Goal: Obtain resource: Obtain resource

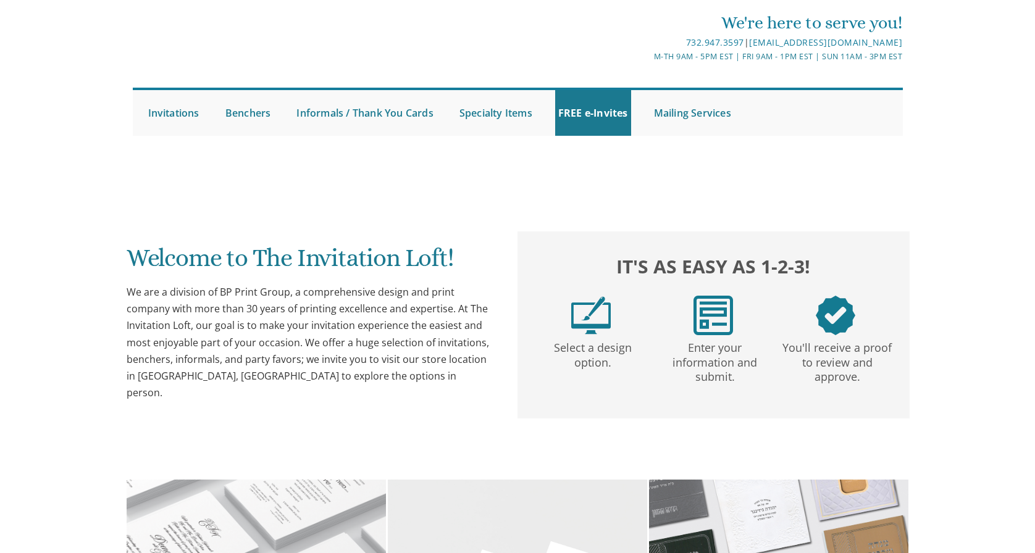
scroll to position [35, 0]
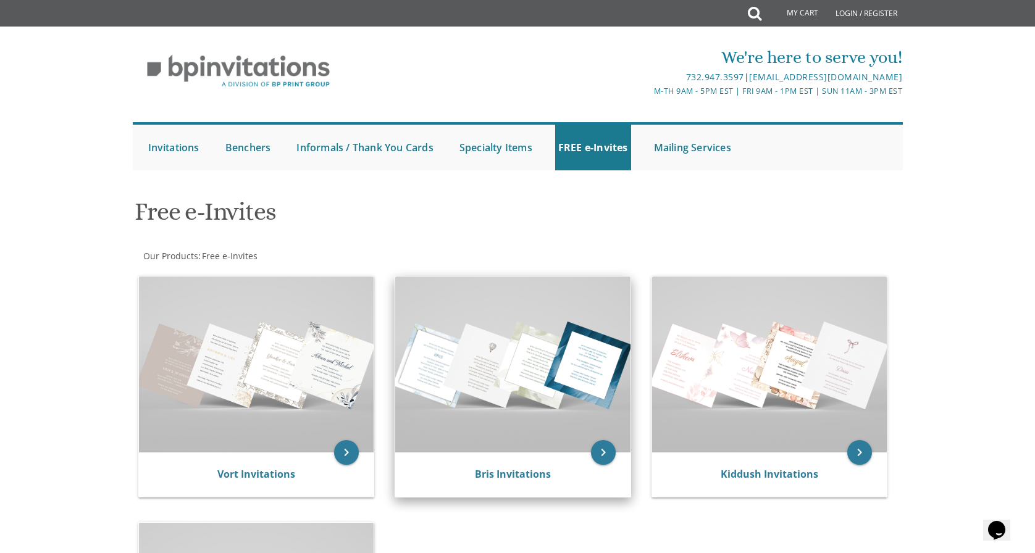
click at [517, 396] on img at bounding box center [512, 365] width 235 height 176
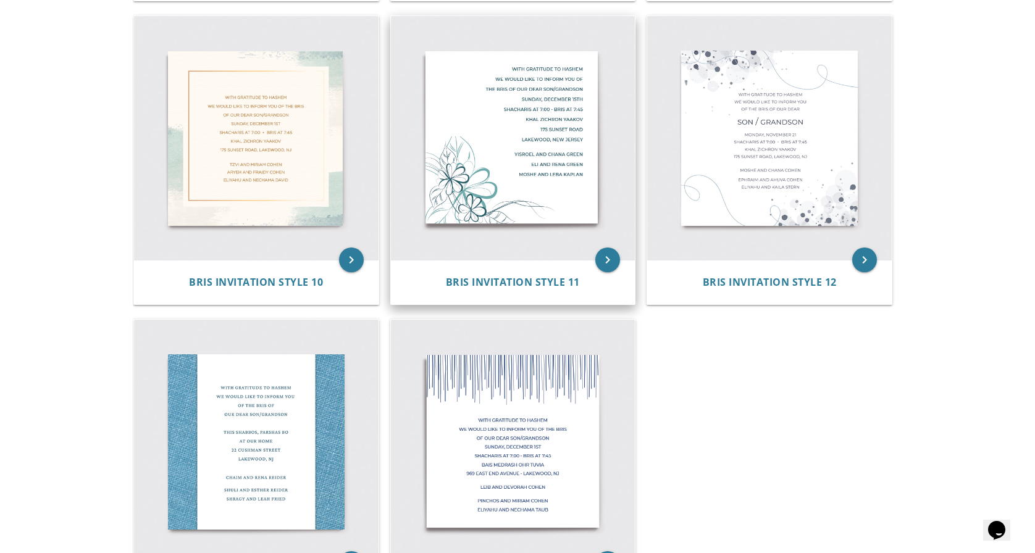
scroll to position [1251, 0]
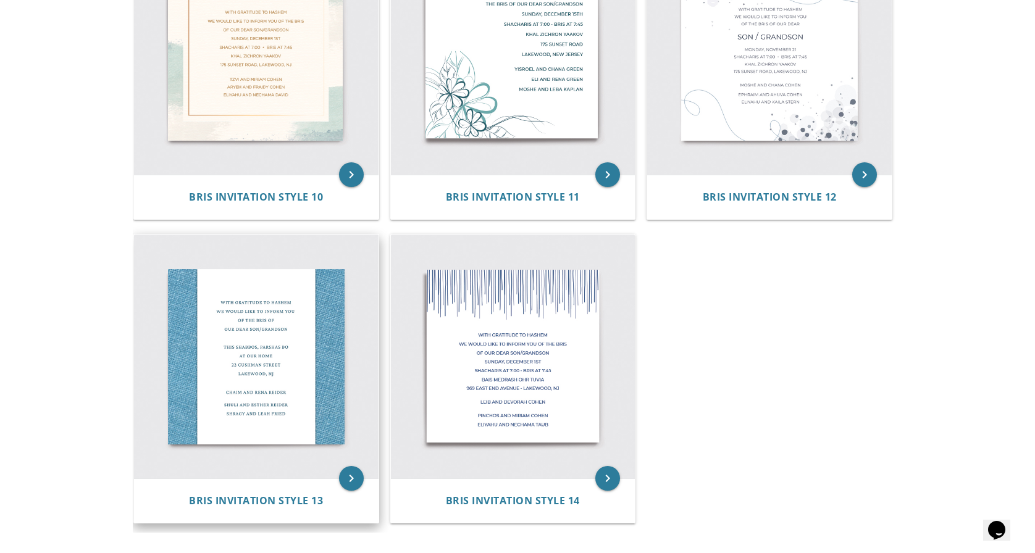
click at [254, 328] on img at bounding box center [256, 357] width 244 height 244
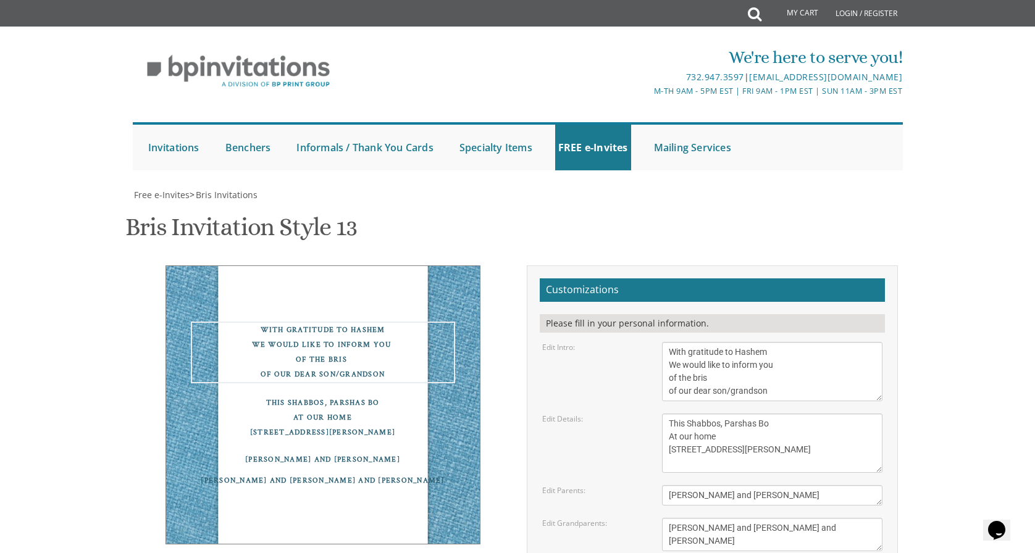
click at [782, 396] on textarea "With gratitude to Hashem We would like to inform you of the bris of our dear so…" at bounding box center [772, 371] width 221 height 59
type textarea "With gratitude to Hashem We would like to inform you of the bris of our dear son"
click at [721, 422] on textarea "This Shabbos, Parshas Bo At our home 22 Cushman Street Lakewood, NJ" at bounding box center [772, 443] width 221 height 59
type textarea "This Tuesday , Parshas R At our home 22 Cushman Street Lakewood, NJ"
